Goal: Information Seeking & Learning: Learn about a topic

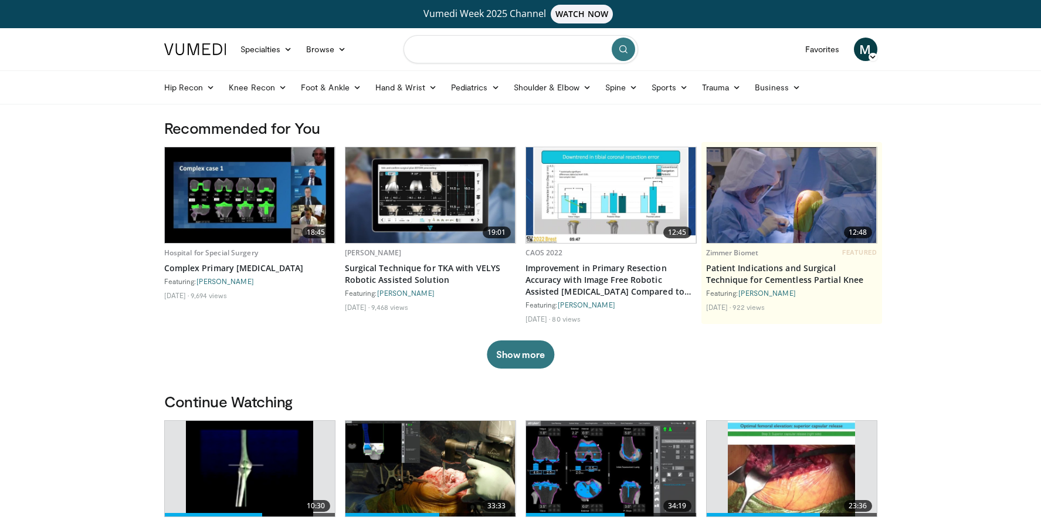
click at [466, 56] on input "Search topics, interventions" at bounding box center [520, 49] width 235 height 28
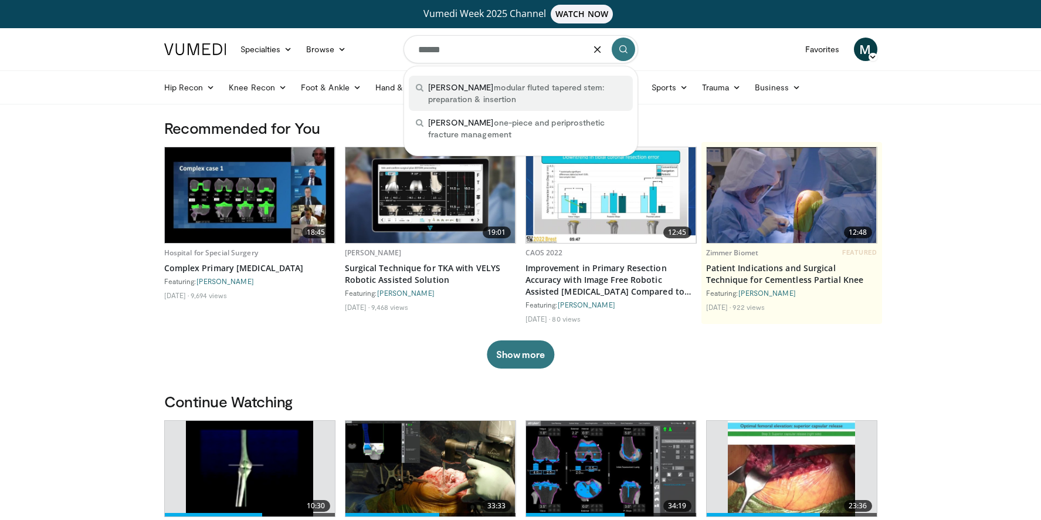
click at [471, 86] on span "arcos modular fluted tapered stem: preparation & insertion" at bounding box center [527, 93] width 198 height 23
type input "**********"
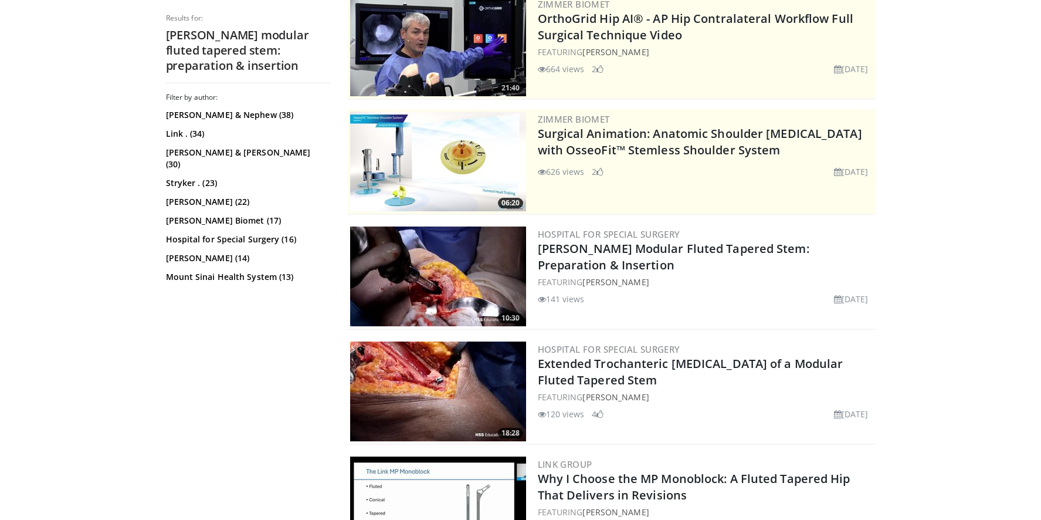
scroll to position [166, 0]
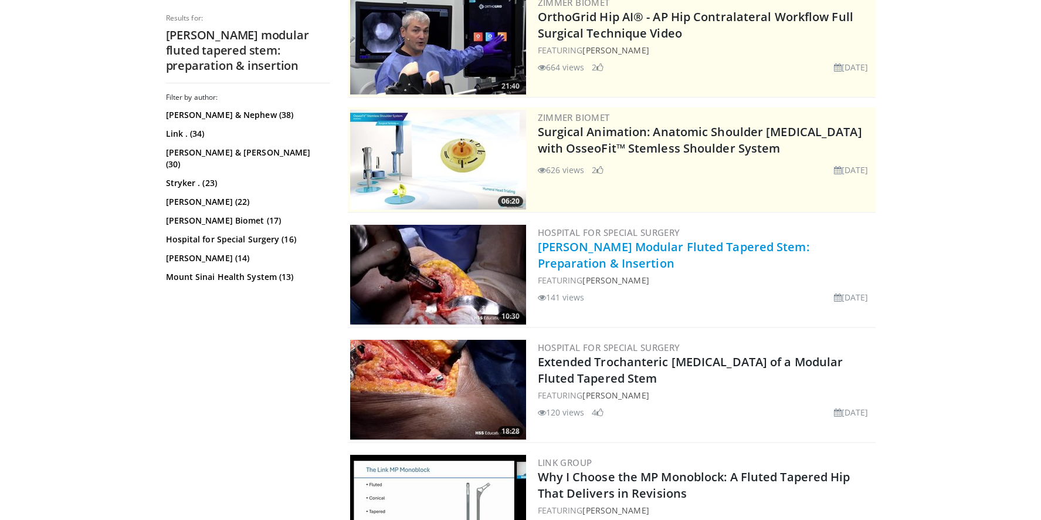
click at [570, 247] on link "[PERSON_NAME] Modular Fluted Tapered Stem: Preparation & Insertion" at bounding box center [674, 255] width 272 height 32
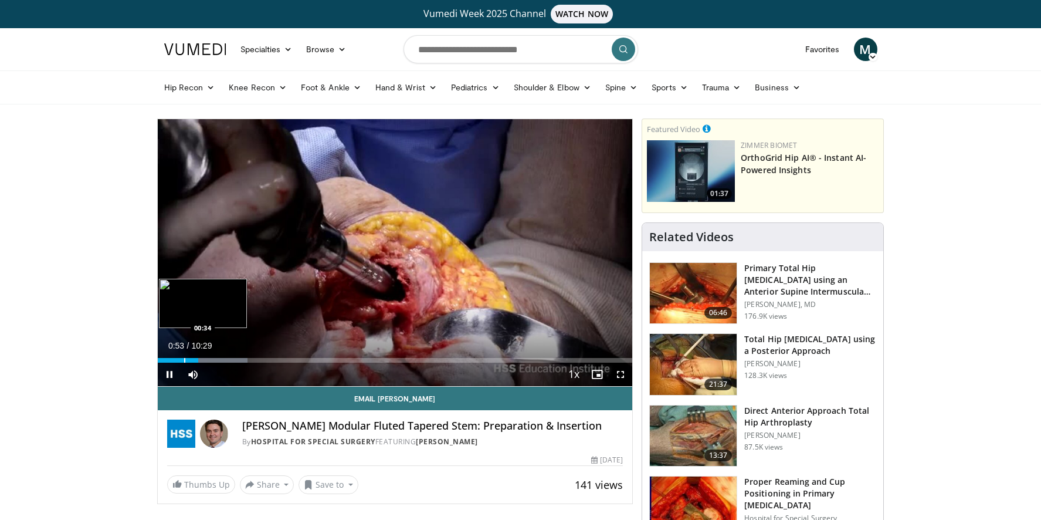
click at [184, 358] on div "Progress Bar" at bounding box center [184, 360] width 1 height 5
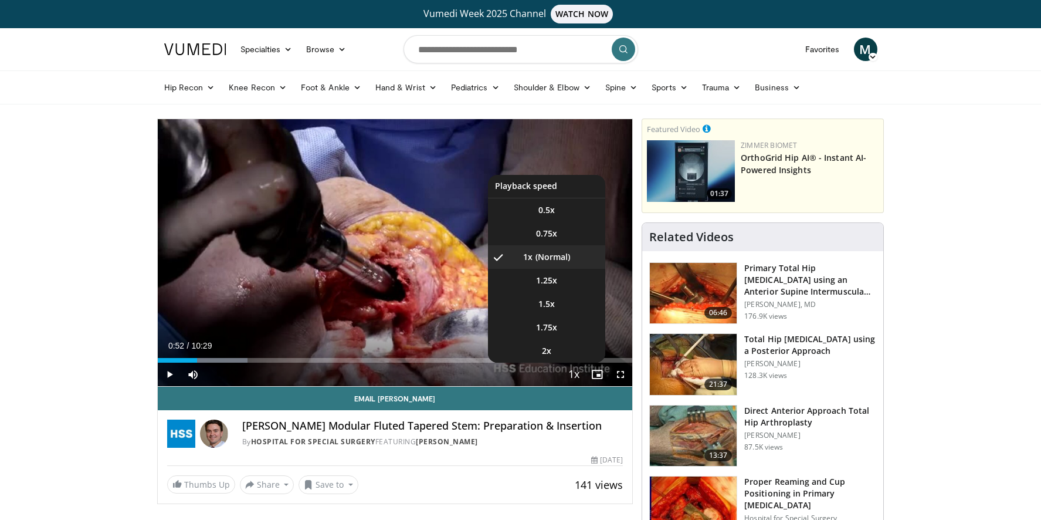
click at [575, 374] on span "Video Player" at bounding box center [573, 374] width 16 height 23
drag, startPoint x: 575, startPoint y: 370, endPoint x: 496, endPoint y: 371, distance: 79.2
click at [551, 370] on div "Current Time 0:52 / Duration 10:29 Play Skip Backward Skip Forward Mute 100% Lo…" at bounding box center [395, 373] width 475 height 23
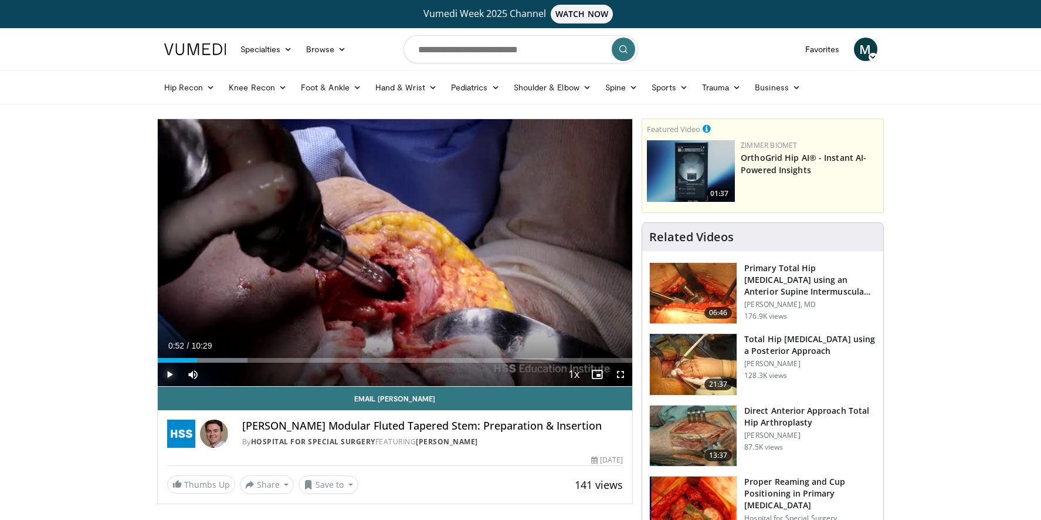
click at [169, 371] on span "Video Player" at bounding box center [169, 373] width 23 height 23
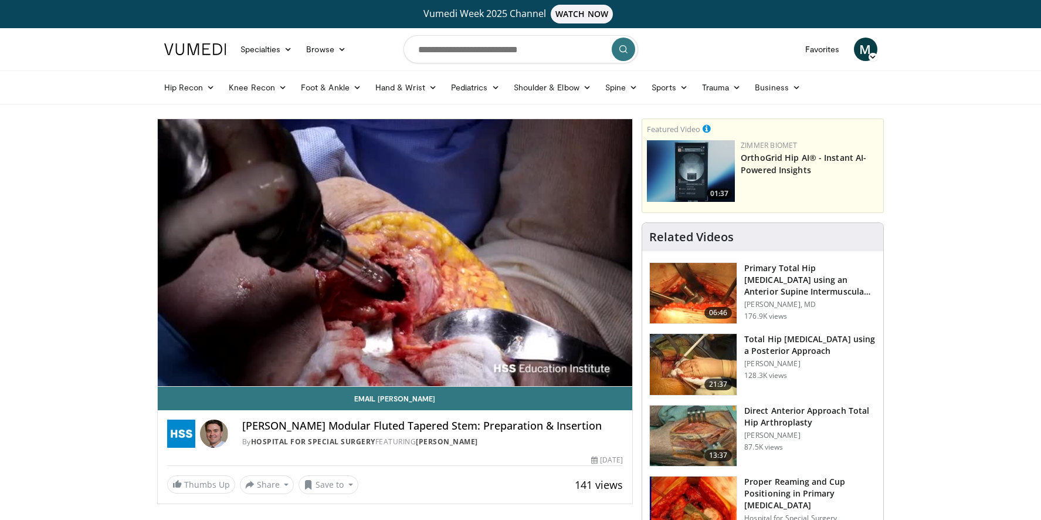
click at [552, 281] on div "10 seconds Tap to unmute" at bounding box center [395, 252] width 475 height 267
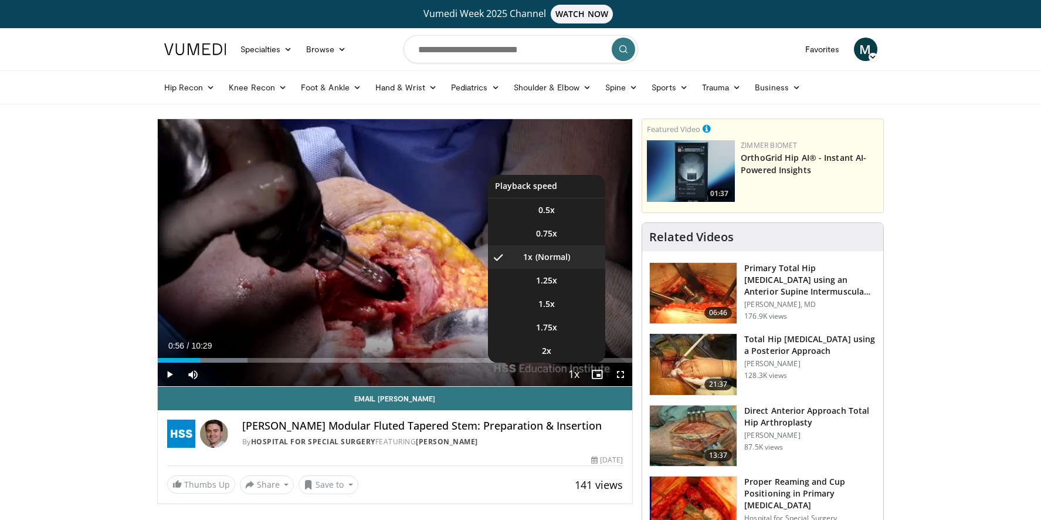
click at [569, 378] on span "Video Player" at bounding box center [573, 374] width 16 height 23
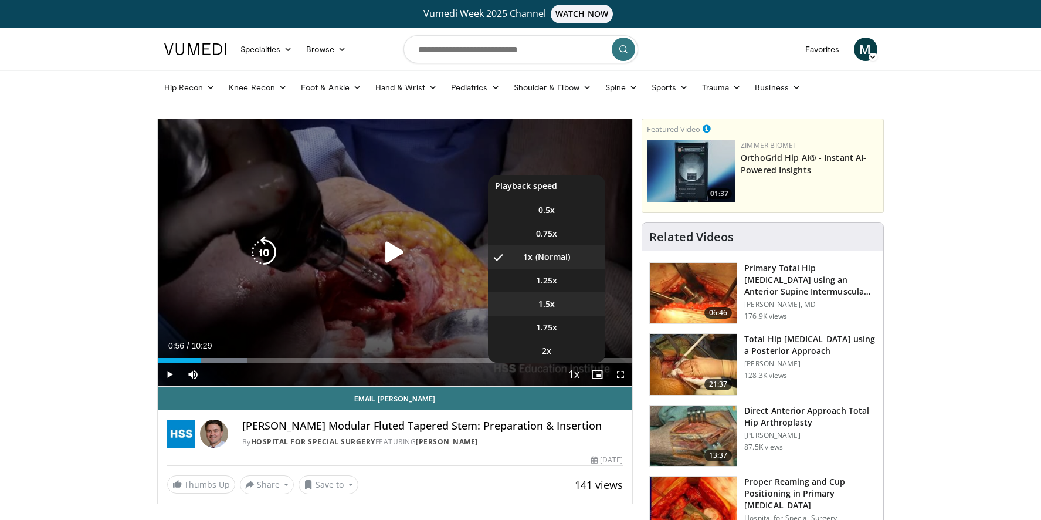
click at [555, 303] on li "1.5x" at bounding box center [546, 303] width 117 height 23
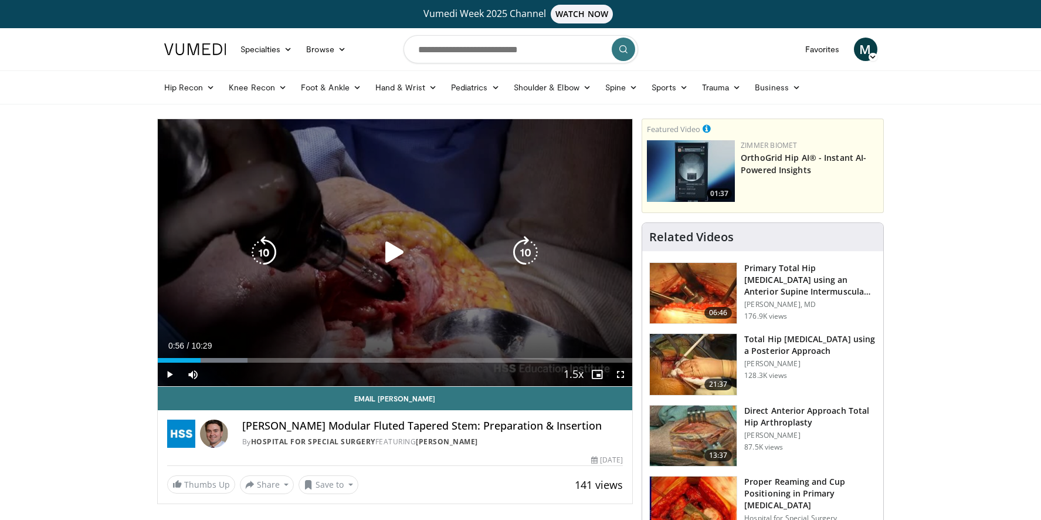
click at [390, 253] on icon "Video Player" at bounding box center [394, 252] width 33 height 33
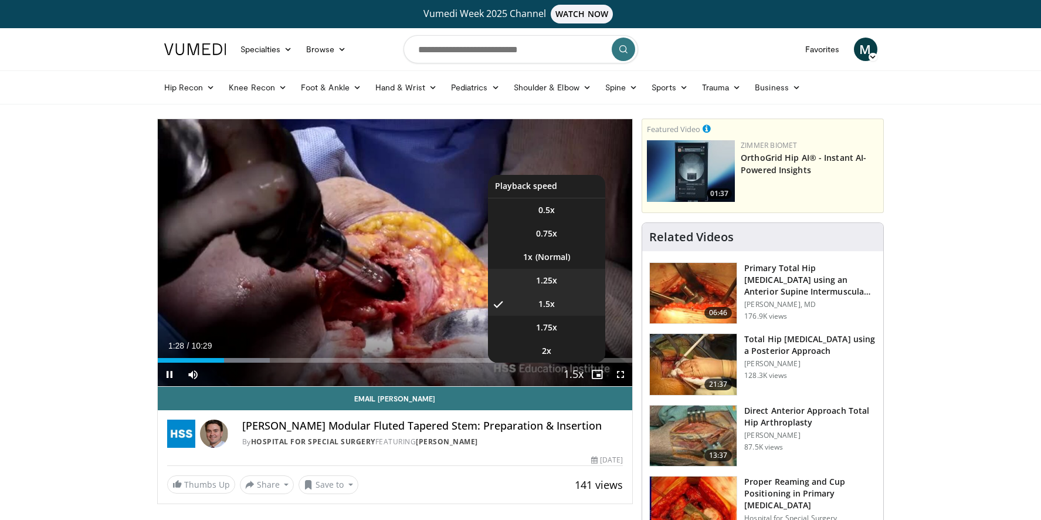
click at [552, 277] on span "1.25x" at bounding box center [546, 280] width 21 height 12
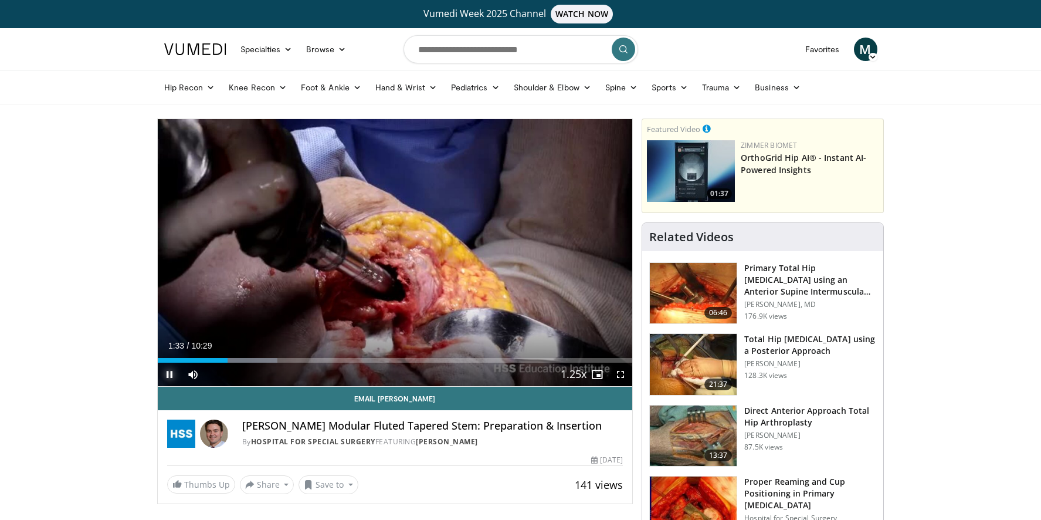
click at [171, 374] on span "Video Player" at bounding box center [169, 373] width 23 height 23
click at [219, 358] on div "Progress Bar" at bounding box center [219, 360] width 1 height 5
click at [175, 377] on span "Video Player" at bounding box center [169, 373] width 23 height 23
click at [165, 376] on span "Video Player" at bounding box center [169, 373] width 23 height 23
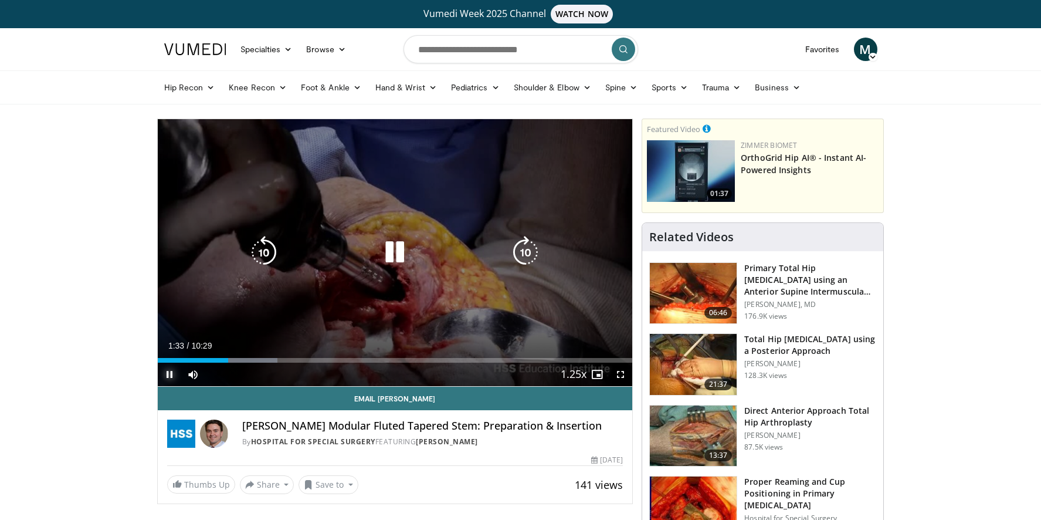
click at [171, 373] on span "Video Player" at bounding box center [169, 373] width 23 height 23
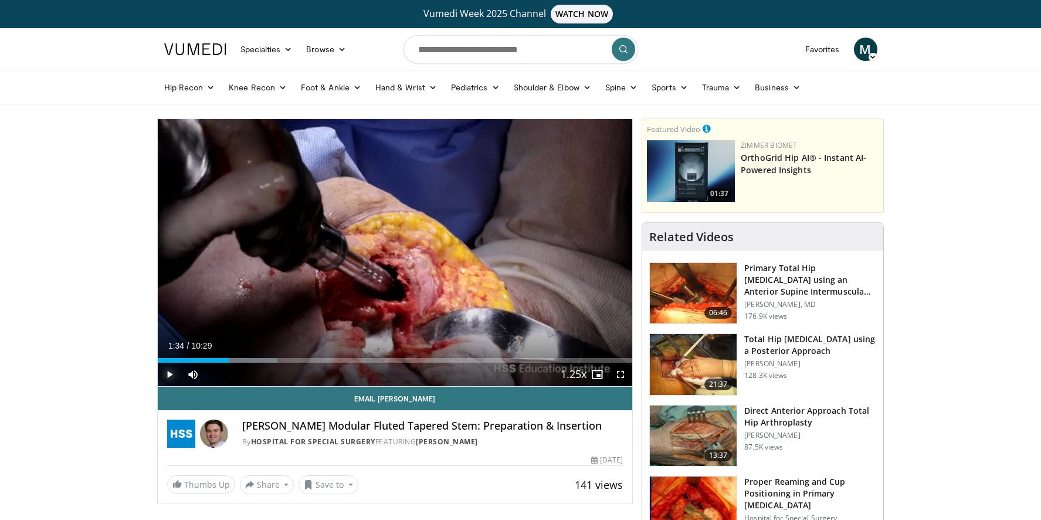
click at [171, 374] on span "Video Player" at bounding box center [169, 373] width 23 height 23
click at [254, 360] on div "Progress Bar" at bounding box center [254, 360] width 1 height 5
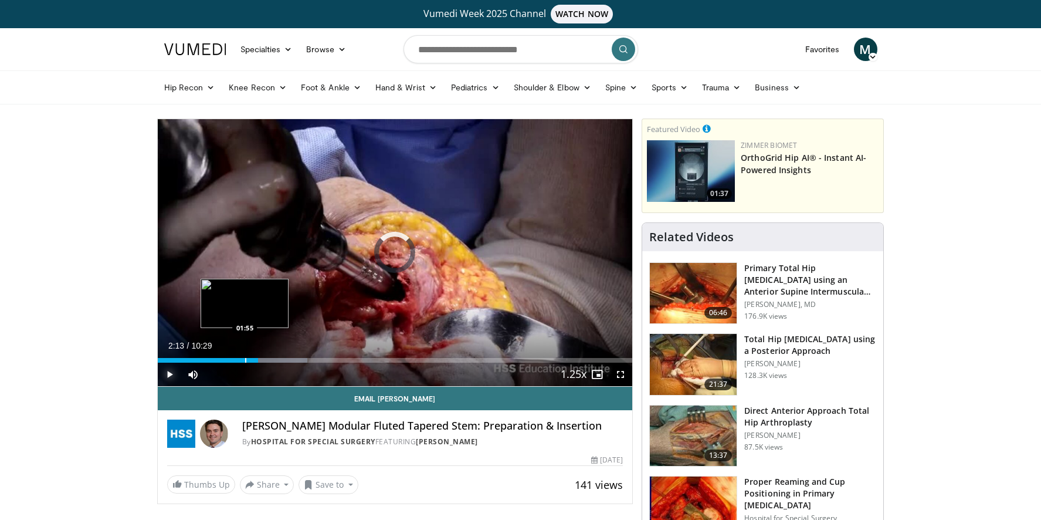
click at [245, 361] on div "Progress Bar" at bounding box center [245, 360] width 1 height 5
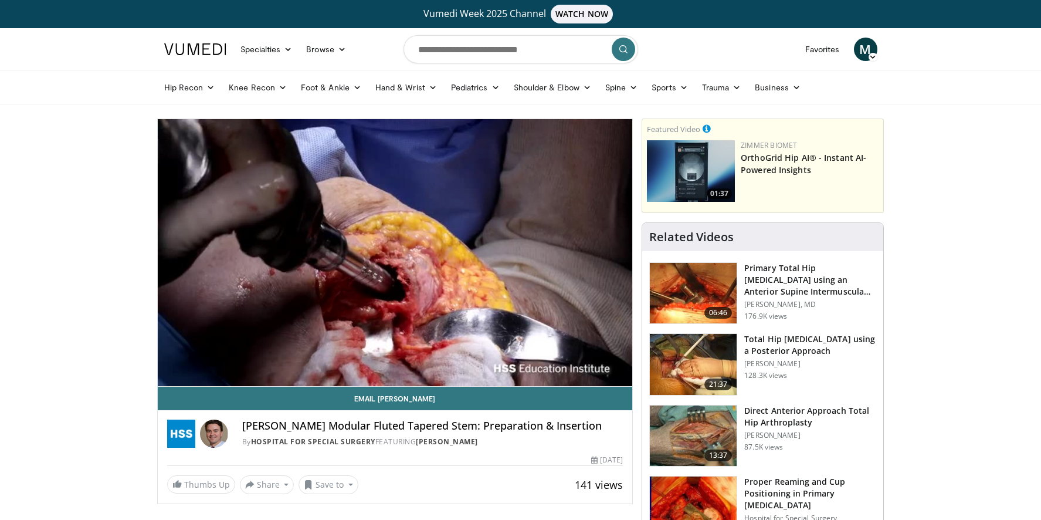
click at [168, 374] on div "10 seconds Tap to unmute" at bounding box center [395, 252] width 475 height 267
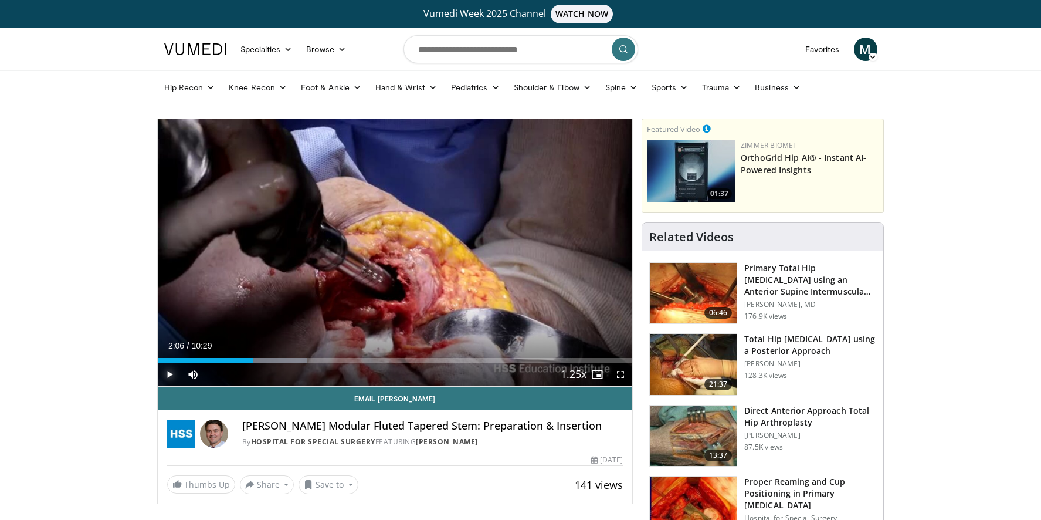
click at [169, 376] on span "Video Player" at bounding box center [169, 373] width 23 height 23
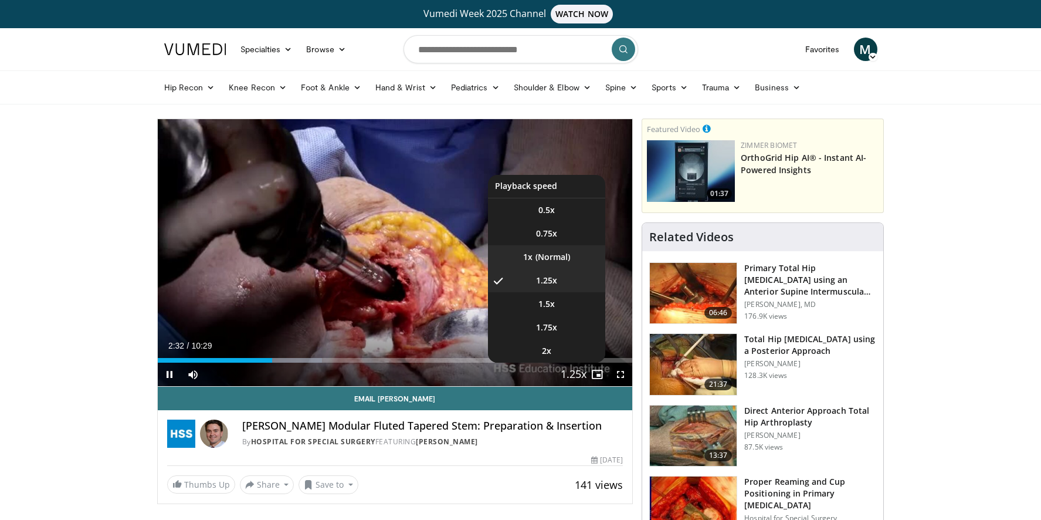
click at [553, 256] on li "1x" at bounding box center [546, 256] width 117 height 23
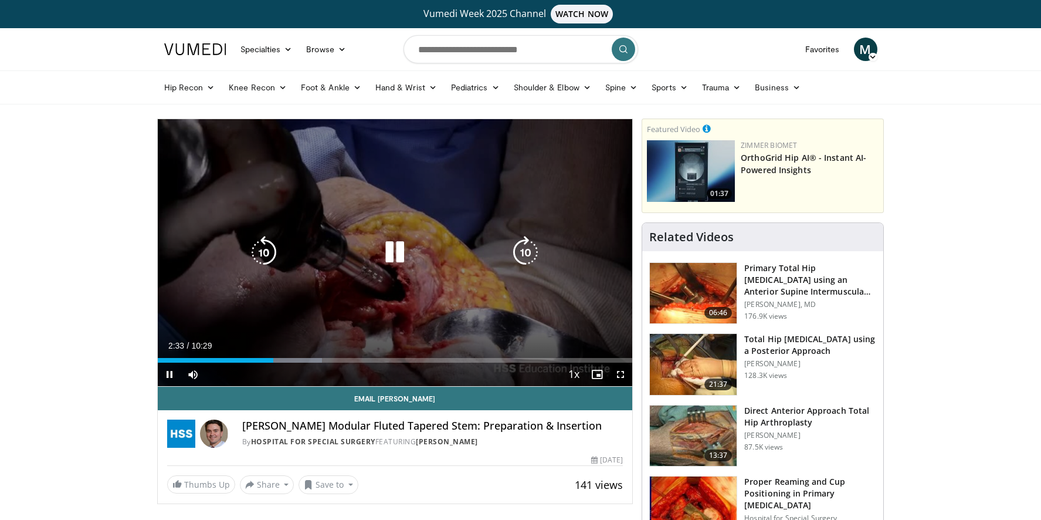
click at [272, 266] on icon "Video Player" at bounding box center [263, 252] width 33 height 33
click at [267, 258] on icon "Video Player" at bounding box center [263, 252] width 33 height 33
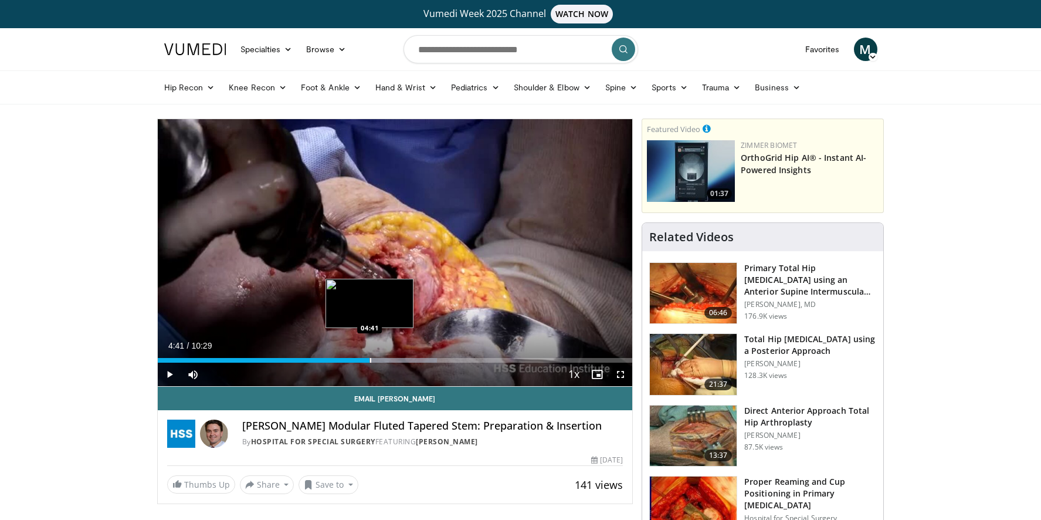
click at [370, 359] on div "Progress Bar" at bounding box center [370, 360] width 1 height 5
click at [352, 358] on div "Progress Bar" at bounding box center [352, 360] width 1 height 5
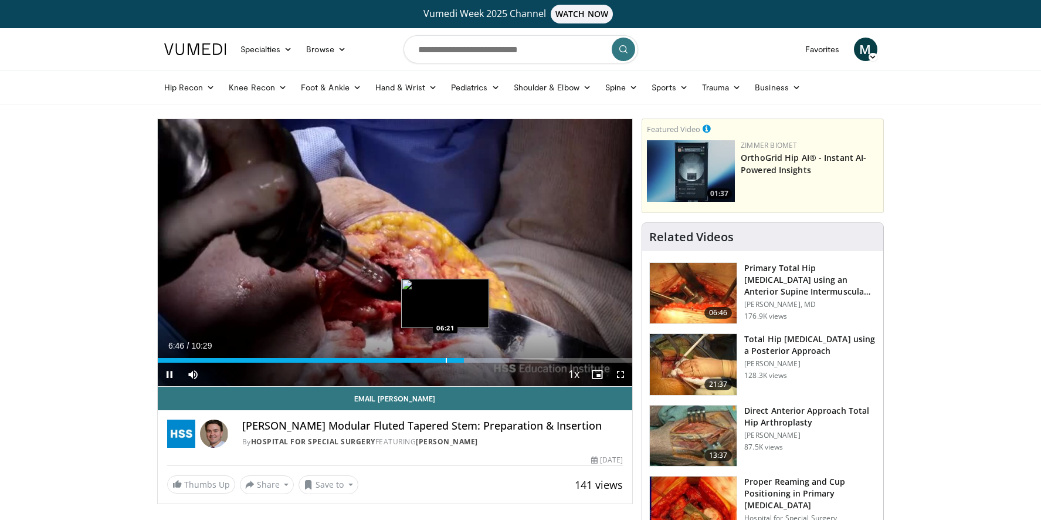
click at [446, 359] on div "Progress Bar" at bounding box center [446, 360] width 1 height 5
click at [168, 374] on span "Video Player" at bounding box center [169, 373] width 23 height 23
click at [170, 378] on span "Video Player" at bounding box center [169, 373] width 23 height 23
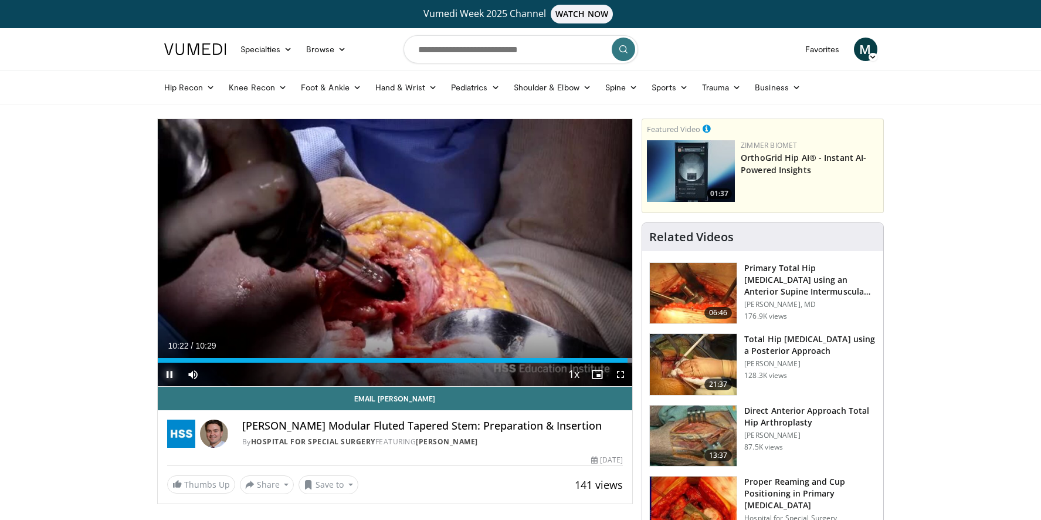
click at [167, 377] on span "Video Player" at bounding box center [169, 373] width 23 height 23
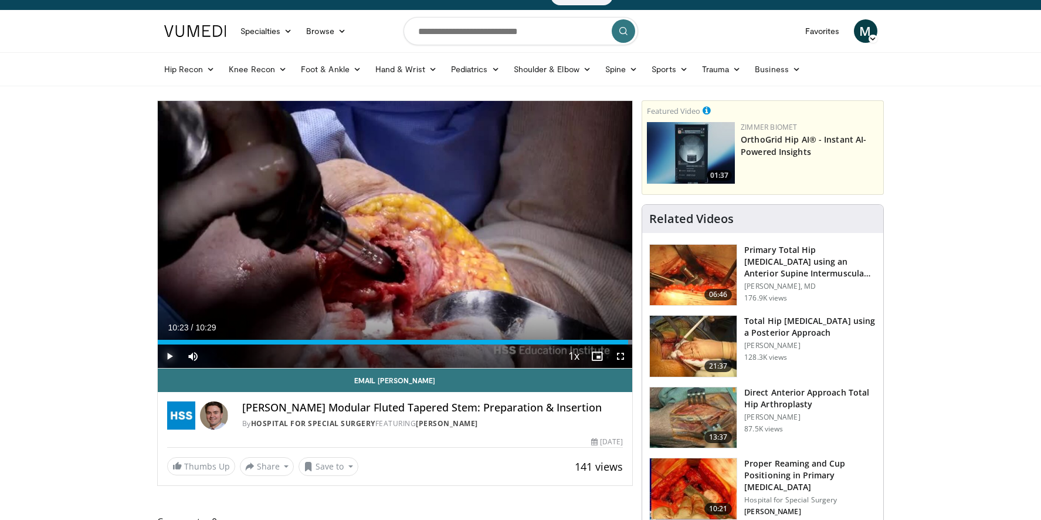
scroll to position [19, 0]
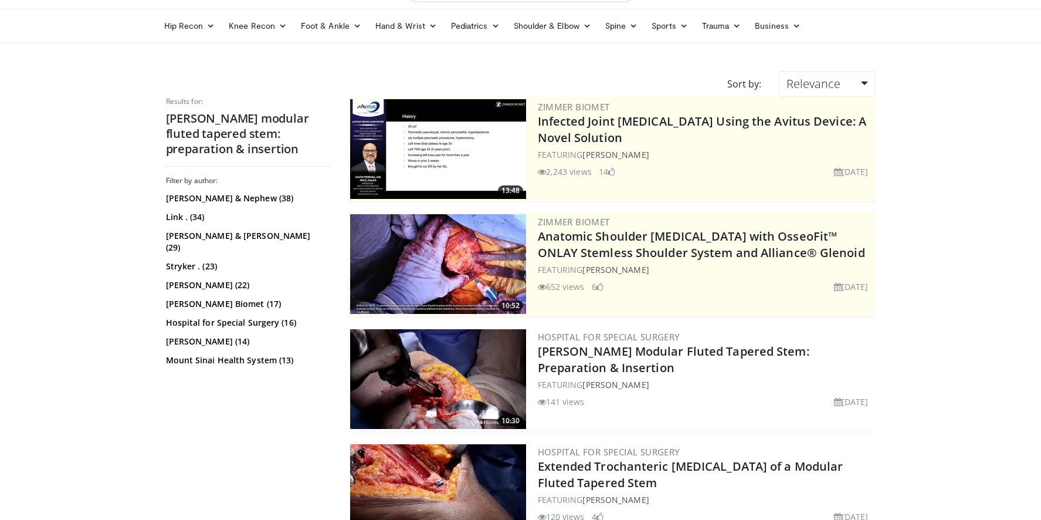
scroll to position [62, 0]
